Goal: Check status: Check status

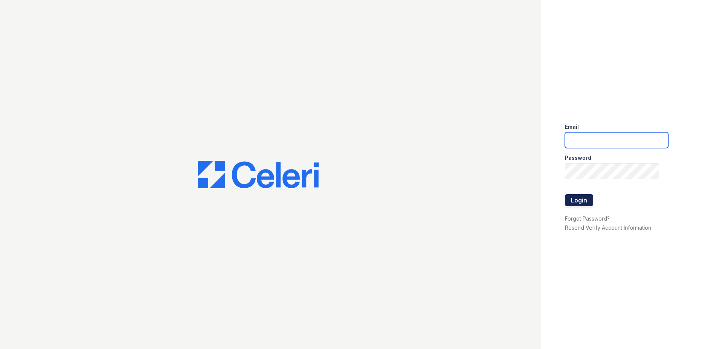
type input "[EMAIL_ADDRESS][DOMAIN_NAME]"
click at [586, 199] on button "Login" at bounding box center [579, 200] width 28 height 12
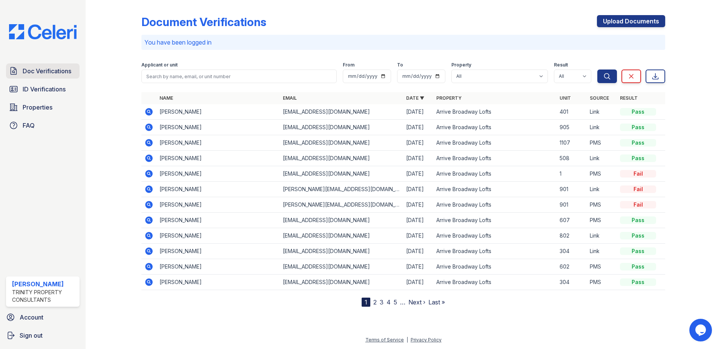
click at [55, 73] on span "Doc Verifications" at bounding box center [47, 70] width 49 height 9
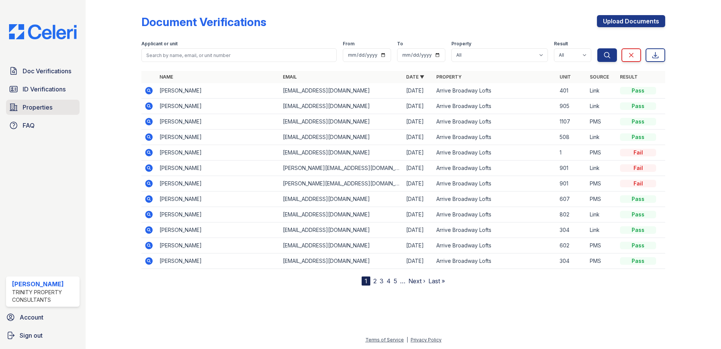
click at [30, 102] on link "Properties" at bounding box center [43, 107] width 74 height 15
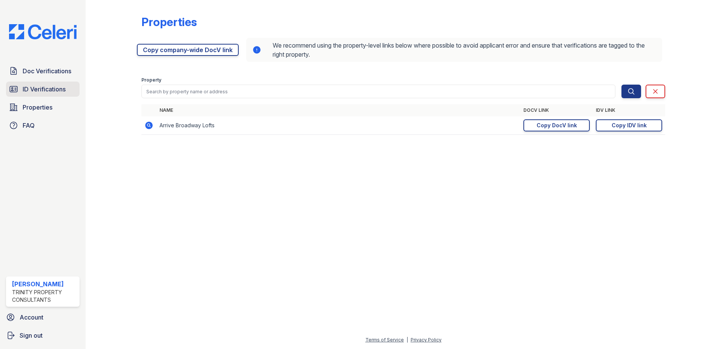
click at [37, 92] on span "ID Verifications" at bounding box center [44, 89] width 43 height 9
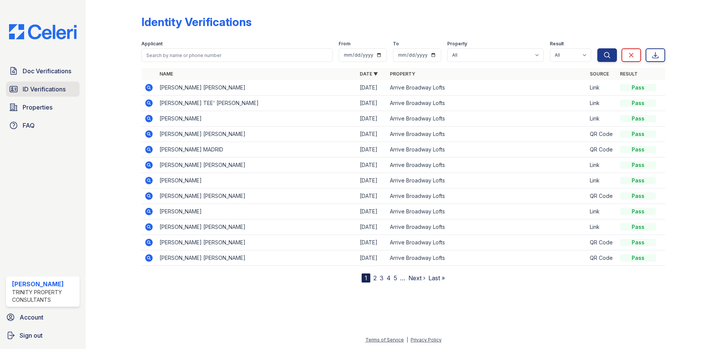
click at [50, 88] on span "ID Verifications" at bounding box center [44, 89] width 43 height 9
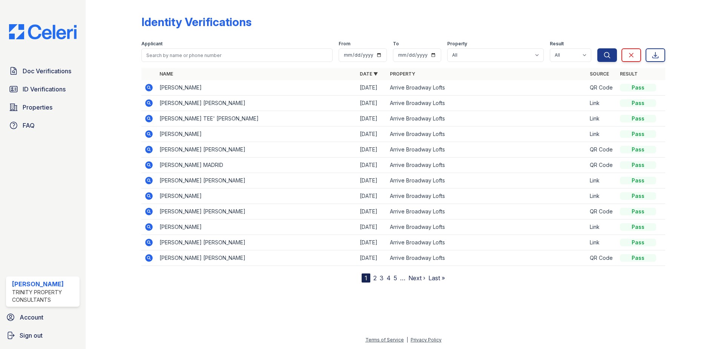
click at [150, 87] on icon at bounding box center [148, 87] width 9 height 9
